Goal: Check status: Check status

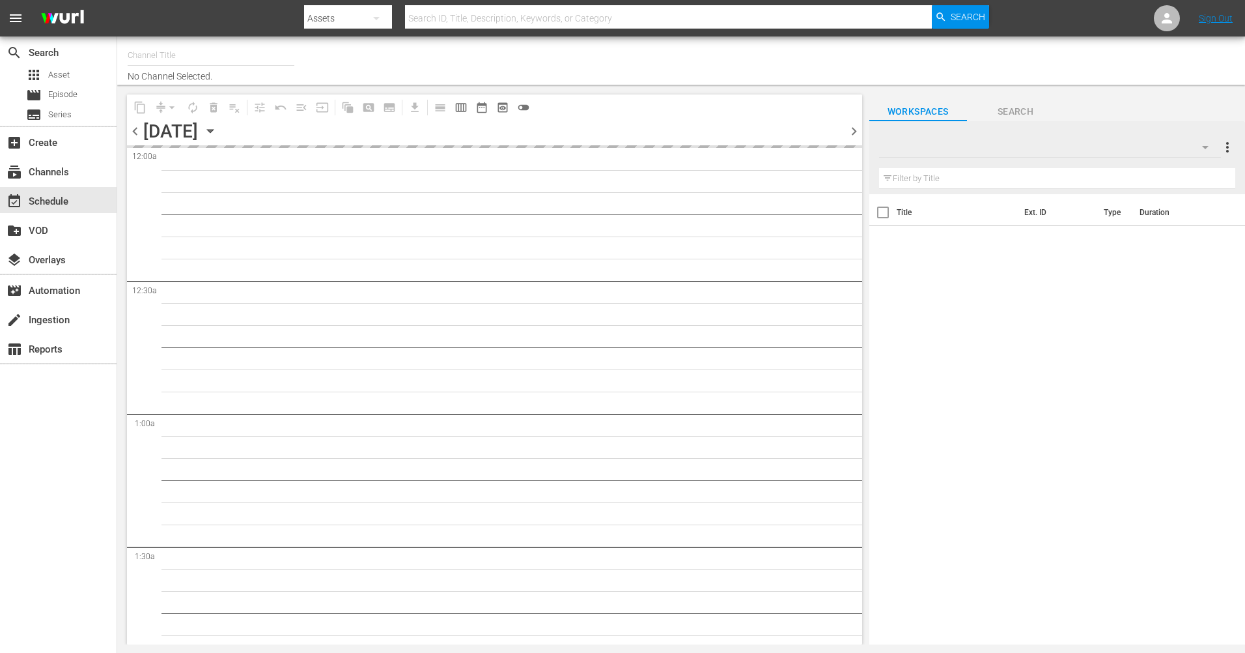
type input "The Film Detective (1847)"
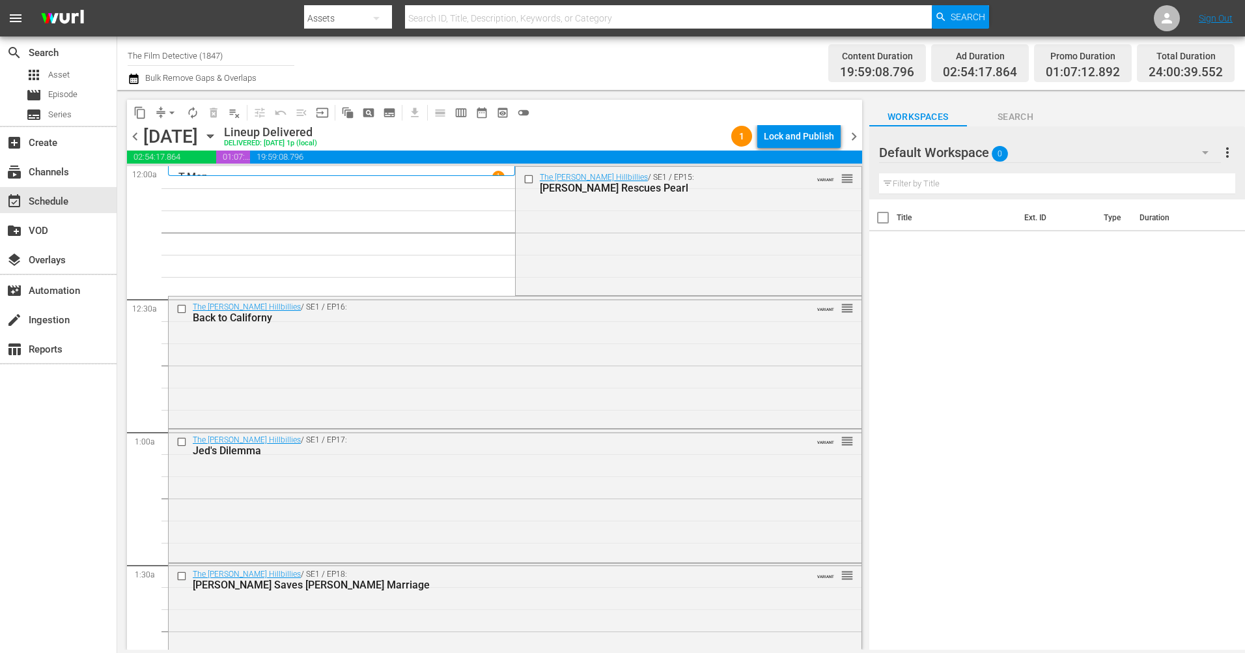
click at [213, 135] on icon "button" at bounding box center [210, 136] width 6 height 3
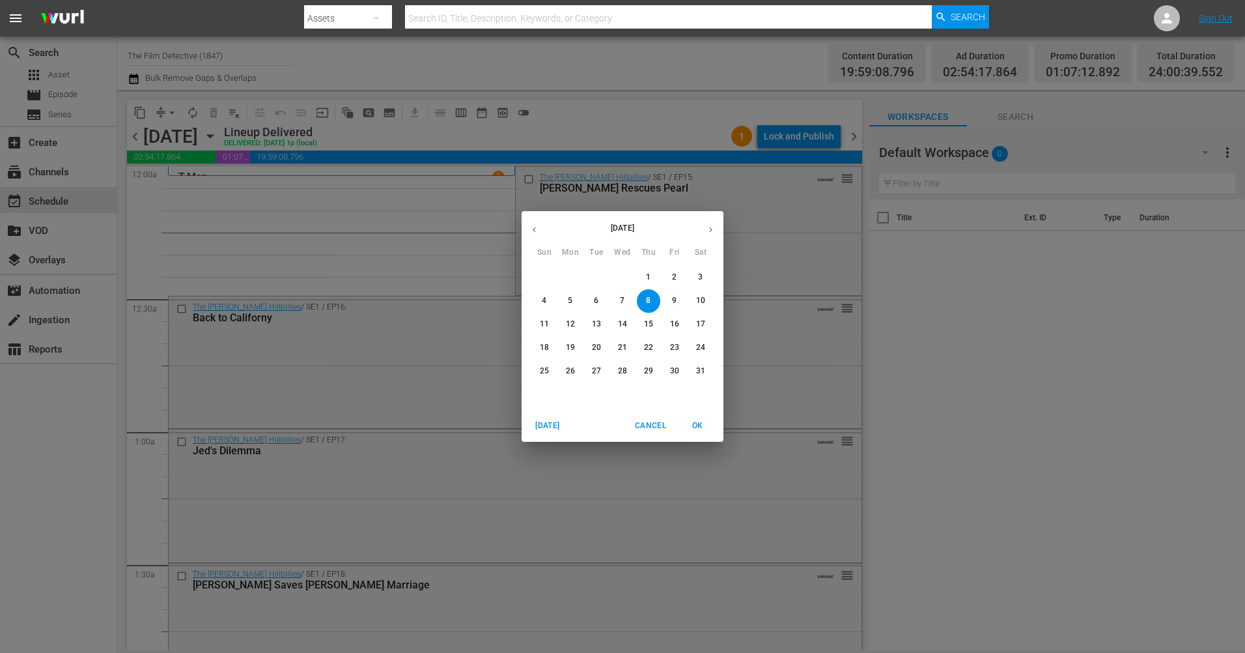
click at [709, 220] on button "button" at bounding box center [710, 229] width 25 height 25
click at [710, 222] on button "button" at bounding box center [710, 229] width 25 height 25
click at [711, 223] on button "button" at bounding box center [710, 229] width 25 height 25
click at [711, 224] on button "button" at bounding box center [710, 229] width 25 height 25
click at [619, 280] on span "3" at bounding box center [622, 277] width 23 height 11
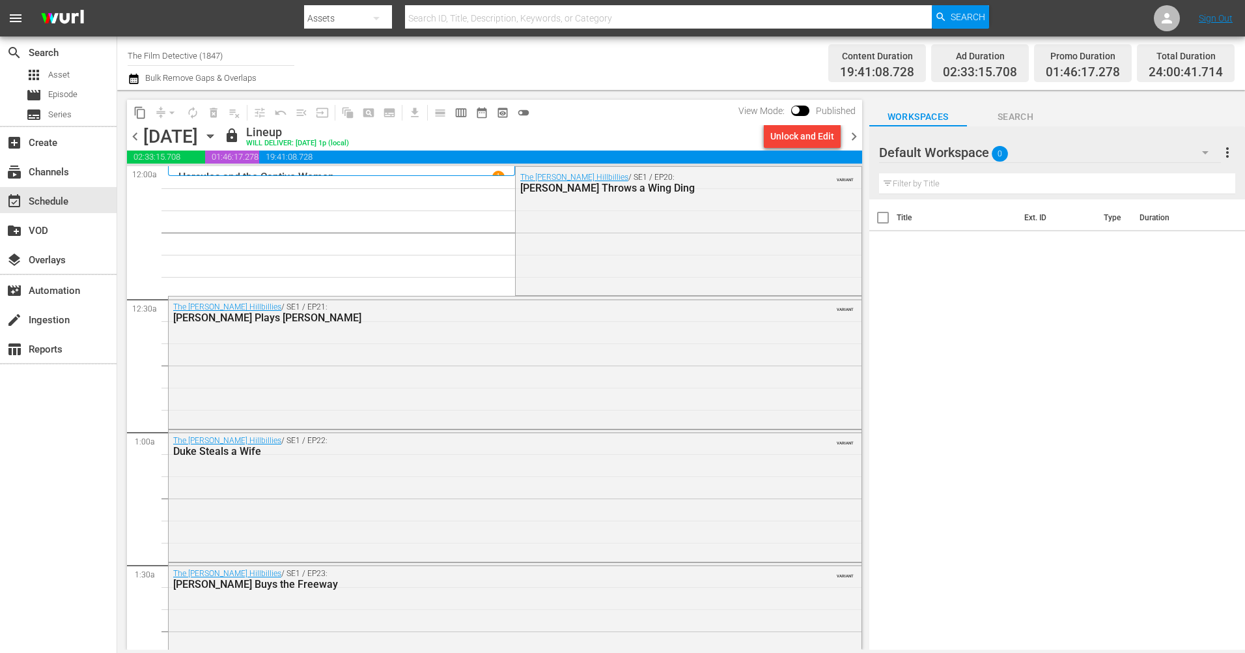
click at [853, 144] on span "chevron_right" at bounding box center [854, 136] width 16 height 16
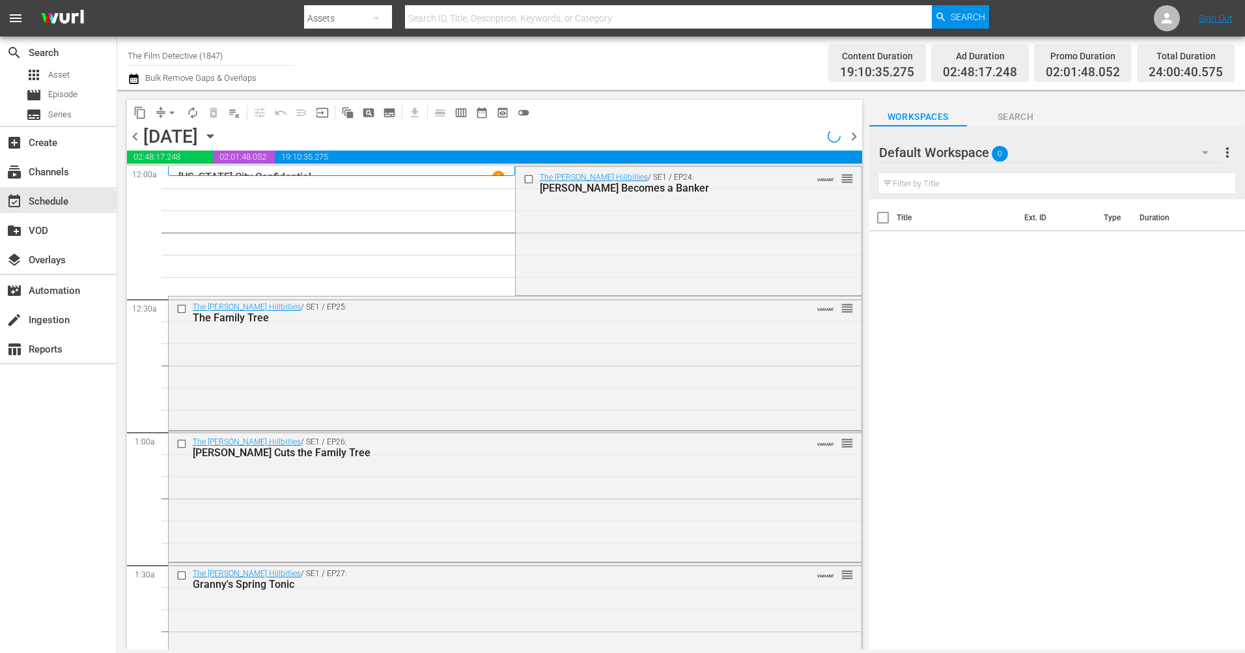
click at [853, 144] on span "chevron_right" at bounding box center [854, 136] width 16 height 16
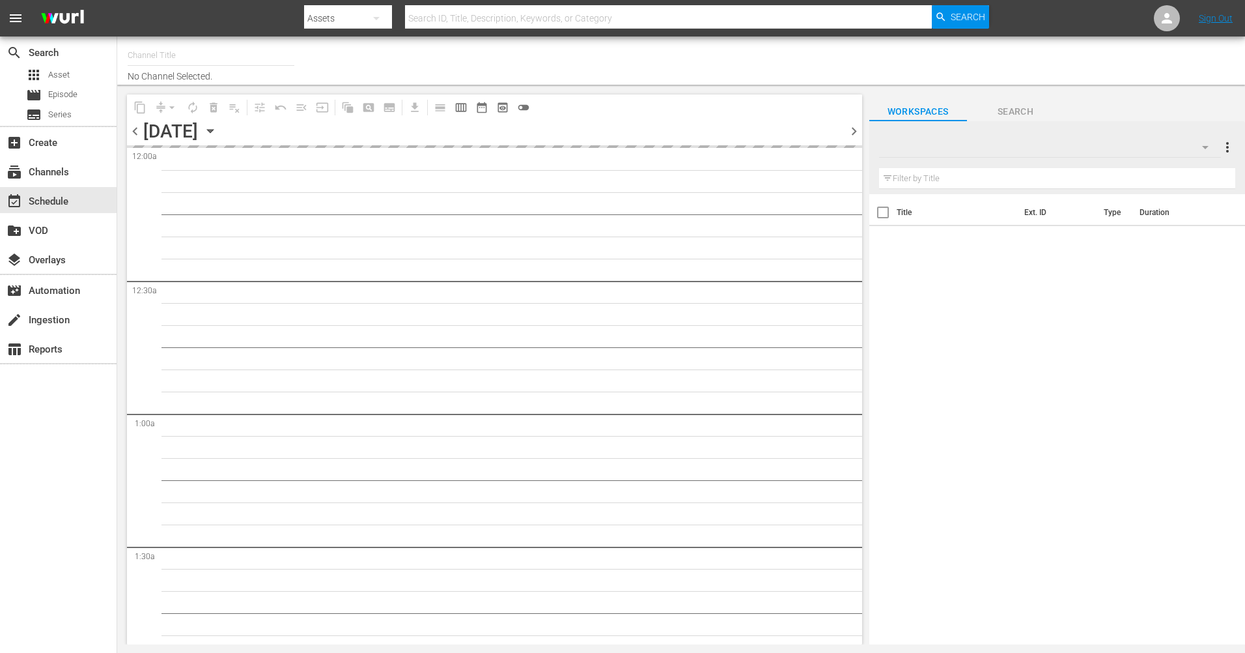
type input "The Film Detective (1847)"
